Goal: Transaction & Acquisition: Purchase product/service

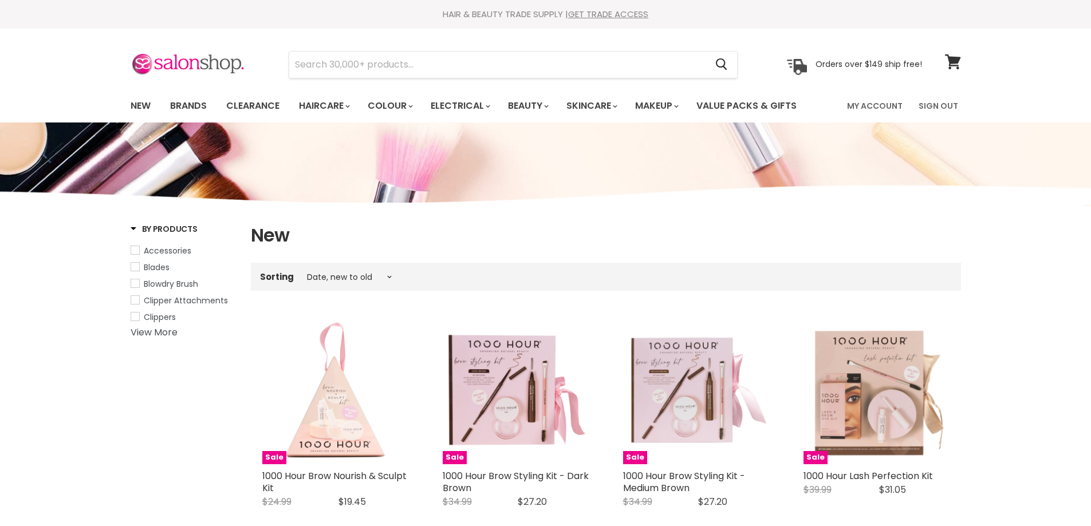
select select "created-descending"
click at [403, 66] on input "Search" at bounding box center [497, 65] width 417 height 26
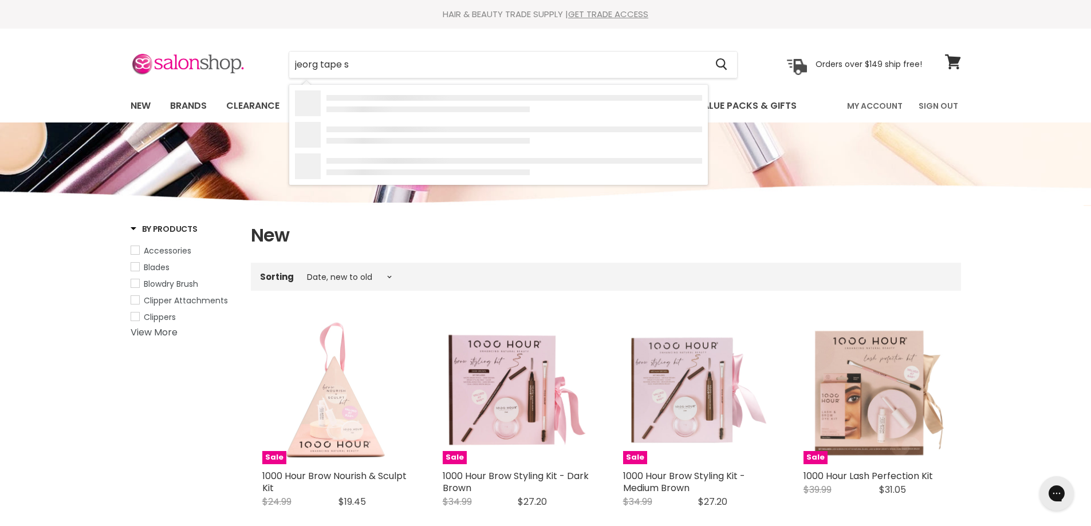
type input "jeorg tape sh"
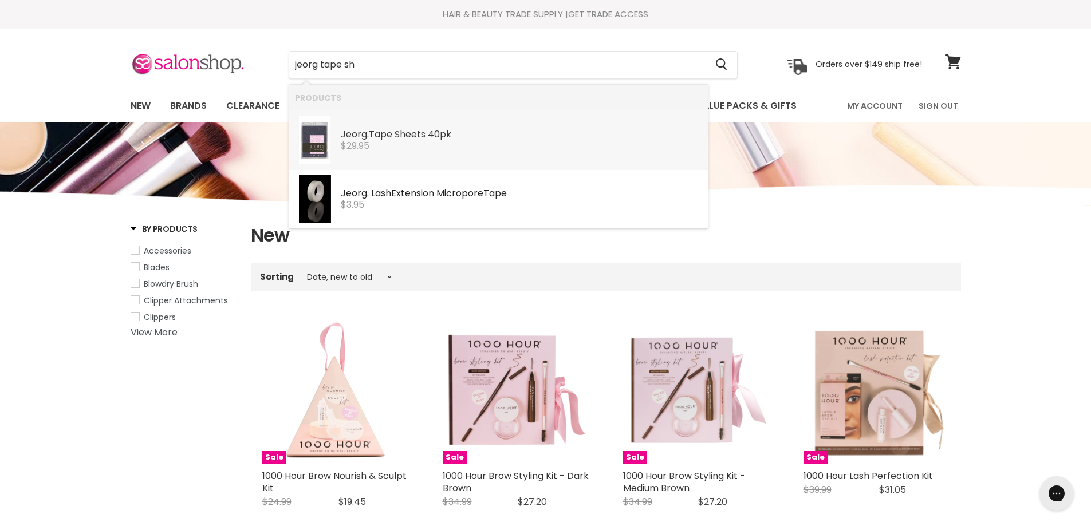
click at [398, 135] on b "Sh" at bounding box center [399, 134] width 11 height 13
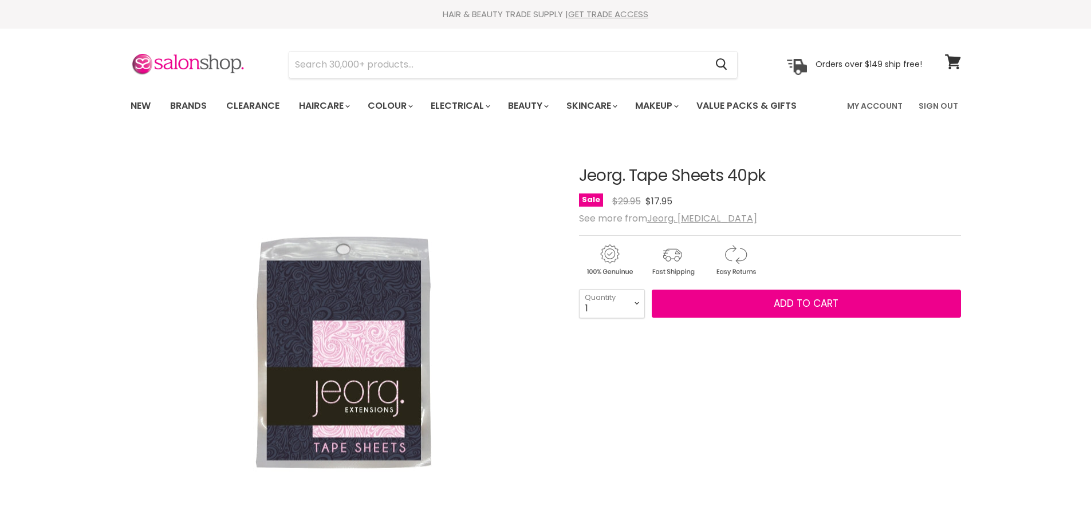
click at [139, 107] on link "New" at bounding box center [140, 106] width 37 height 24
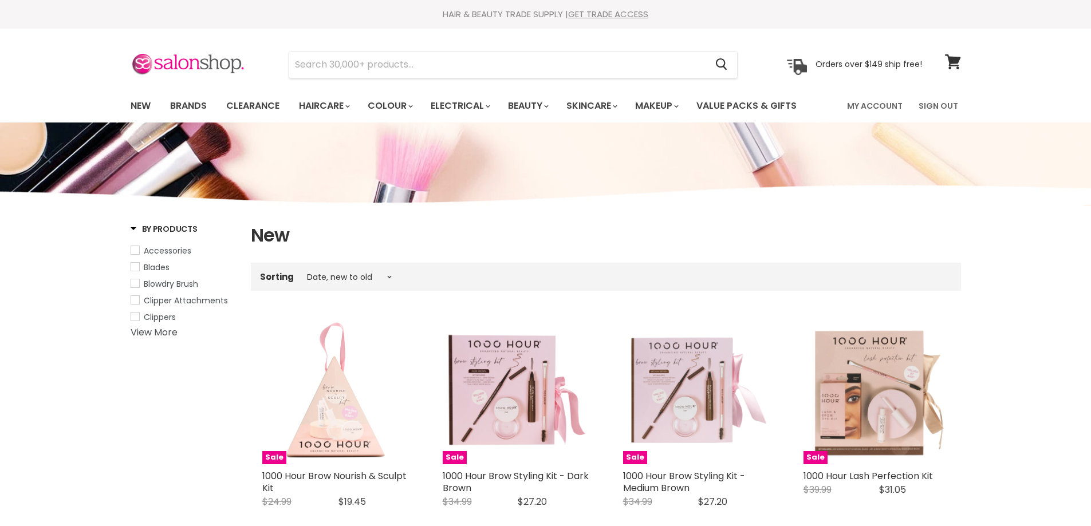
select select "created-descending"
